Goal: Transaction & Acquisition: Obtain resource

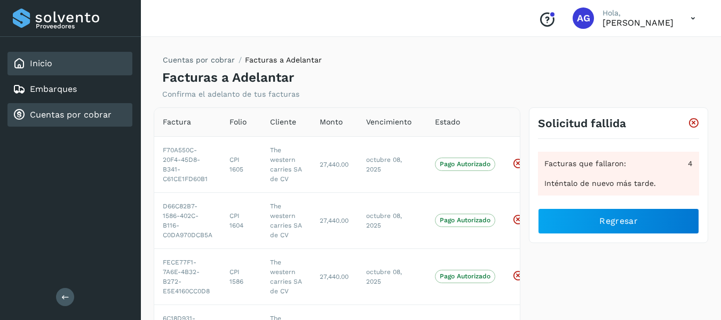
click at [61, 62] on div "Inicio" at bounding box center [69, 63] width 125 height 23
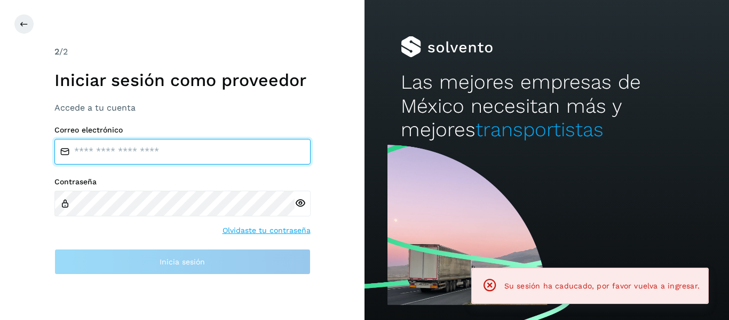
click at [113, 152] on input "email" at bounding box center [182, 152] width 256 height 26
type input "**********"
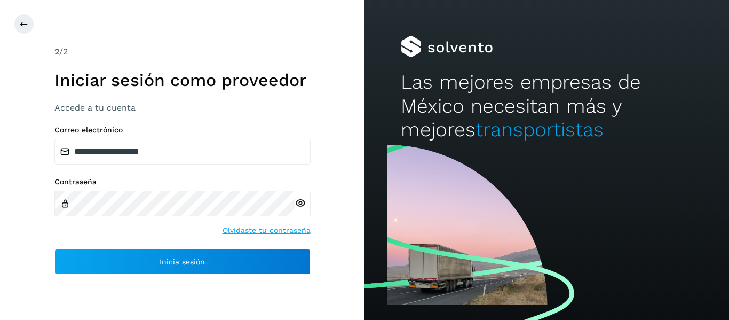
click at [304, 206] on icon at bounding box center [300, 203] width 11 height 11
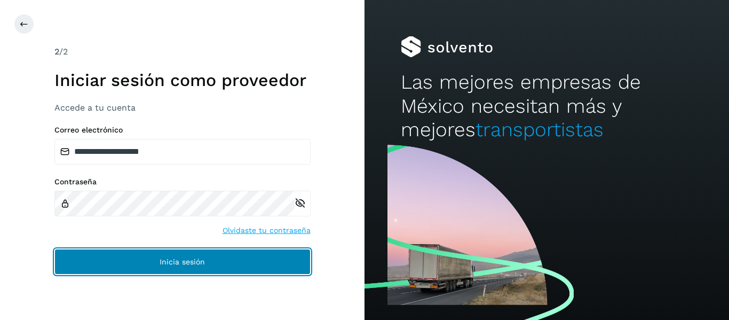
click at [233, 258] on button "Inicia sesión" at bounding box center [182, 262] width 256 height 26
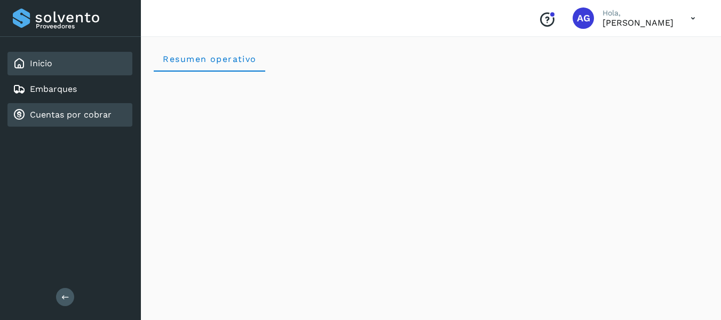
click at [83, 122] on div "Cuentas por cobrar" at bounding box center [69, 114] width 125 height 23
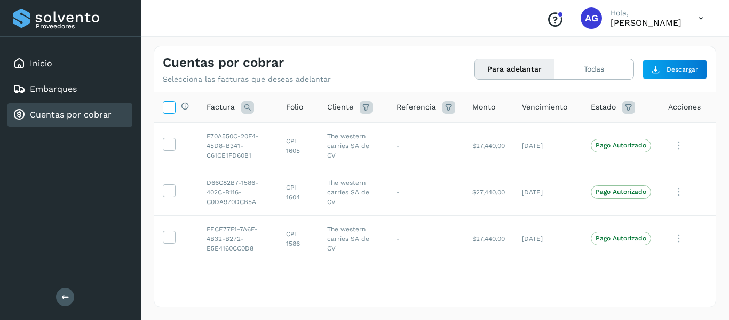
click at [163, 111] on icon at bounding box center [168, 106] width 11 height 11
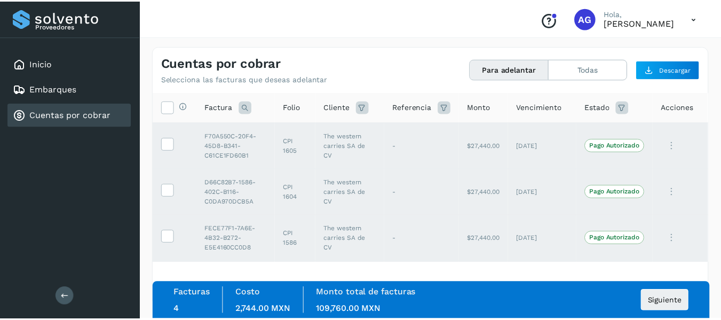
scroll to position [46, 0]
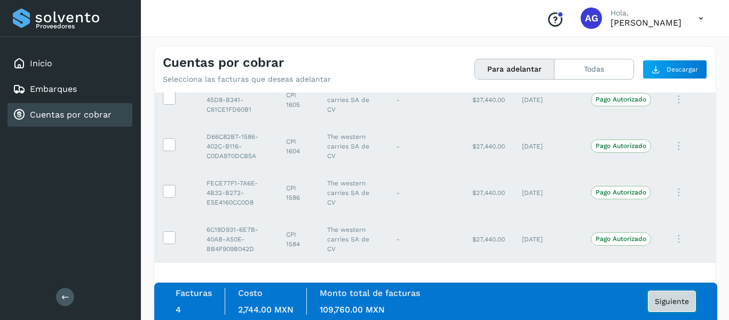
click at [671, 296] on button "Siguiente" at bounding box center [672, 300] width 48 height 21
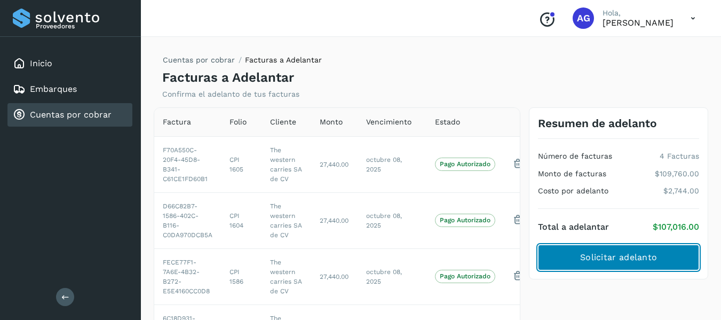
click at [633, 258] on span "Solicitar adelanto" at bounding box center [618, 257] width 77 height 12
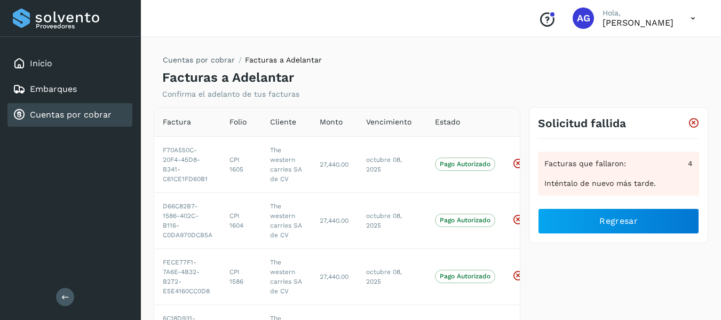
click at [692, 122] on icon at bounding box center [693, 122] width 11 height 11
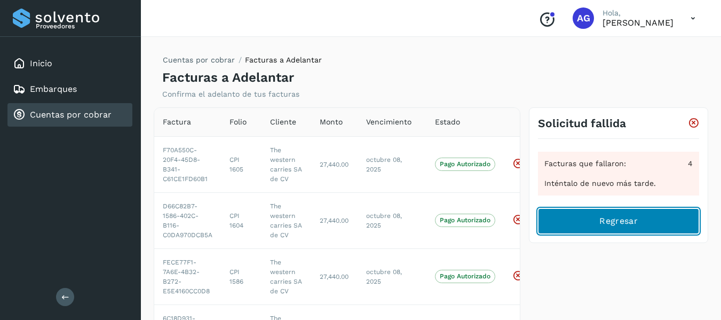
click at [616, 219] on span "Regresar" at bounding box center [619, 221] width 38 height 12
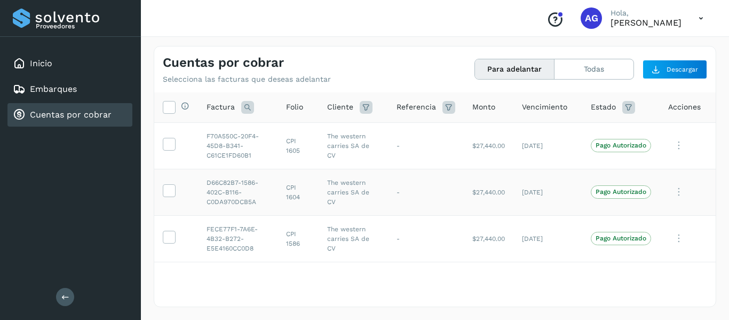
scroll to position [46, 0]
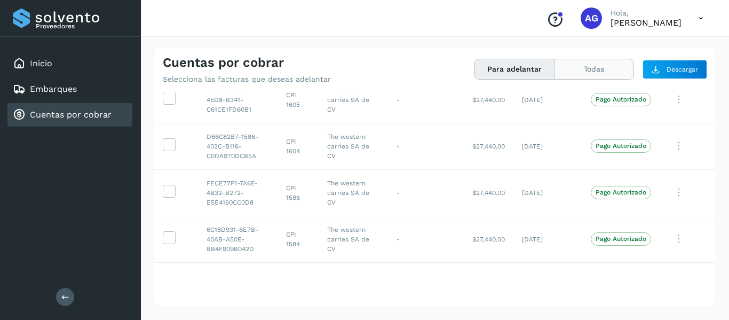
click at [580, 73] on button "Todas" at bounding box center [594, 69] width 79 height 20
click at [517, 71] on button "Para adelantar" at bounding box center [515, 69] width 80 height 20
click at [586, 73] on button "Todas" at bounding box center [594, 69] width 79 height 20
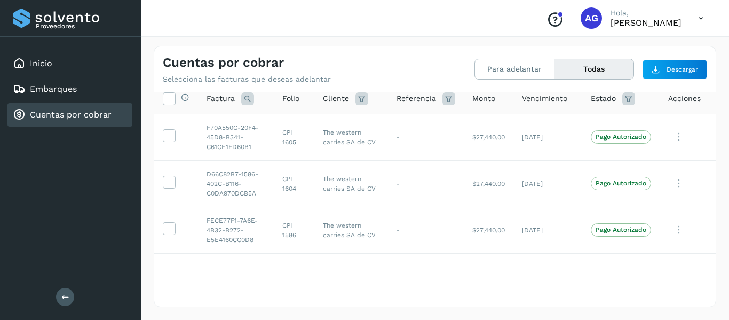
scroll to position [0, 0]
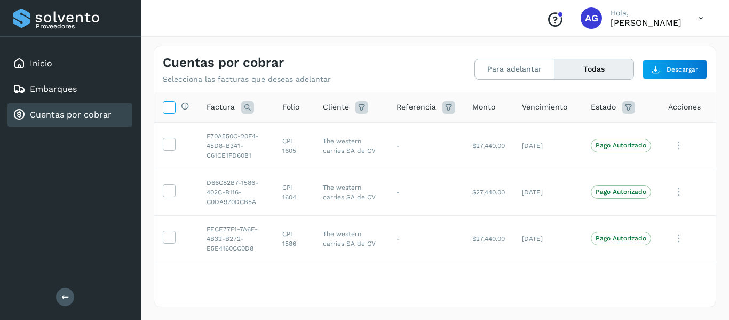
click at [169, 106] on icon at bounding box center [168, 106] width 11 height 11
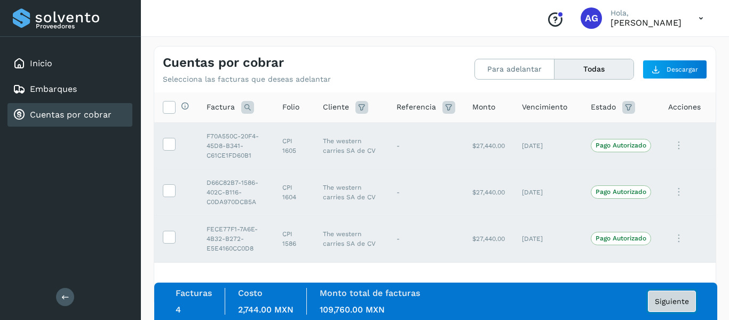
click at [674, 306] on button "Siguiente" at bounding box center [672, 300] width 48 height 21
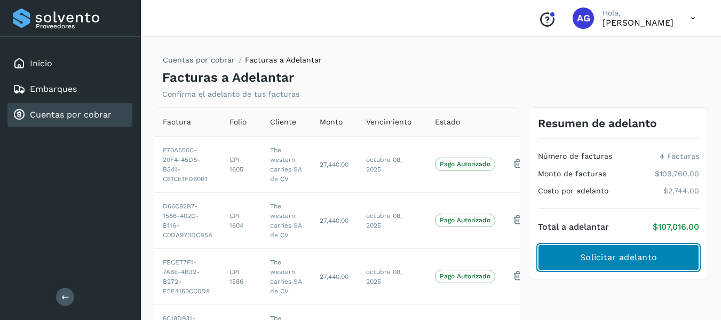
click at [628, 254] on span "Solicitar adelanto" at bounding box center [618, 257] width 77 height 12
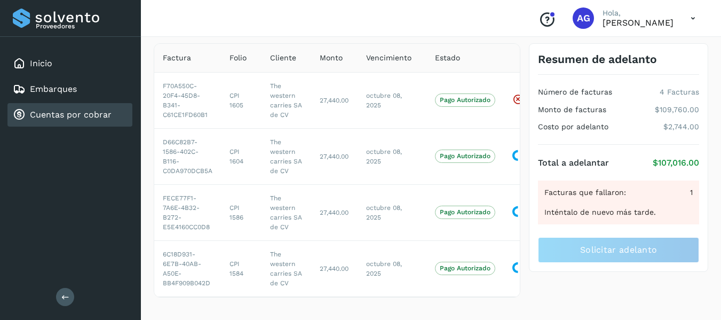
scroll to position [65, 0]
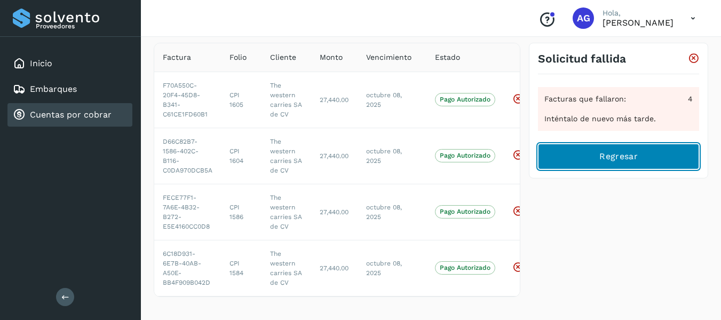
click at [620, 159] on span "Regresar" at bounding box center [619, 157] width 38 height 12
